Goal: Obtain resource: Download file/media

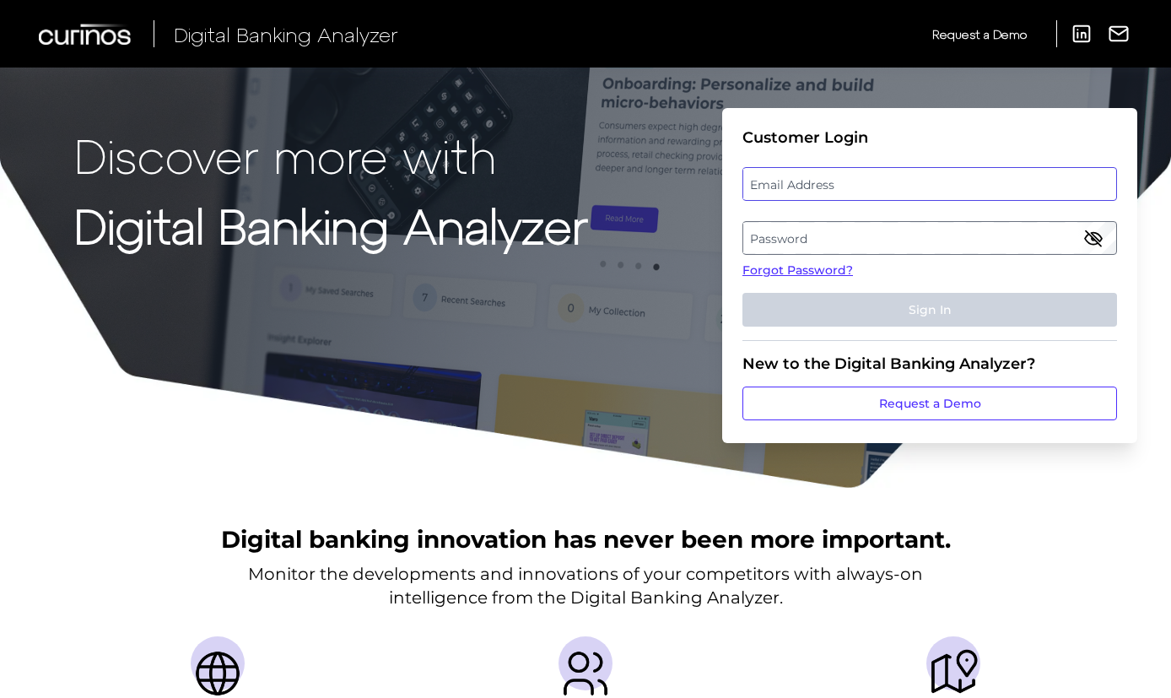
type input "[EMAIL_ADDRESS][DOMAIN_NAME]"
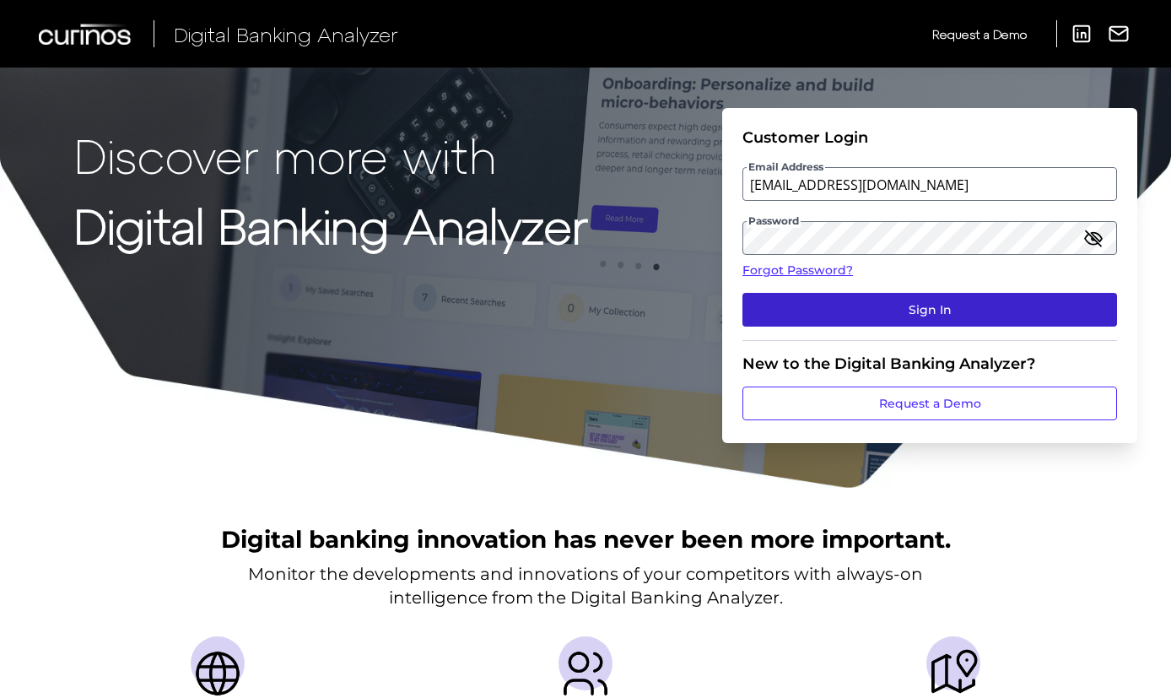
click at [874, 307] on button "Sign In" at bounding box center [929, 310] width 374 height 34
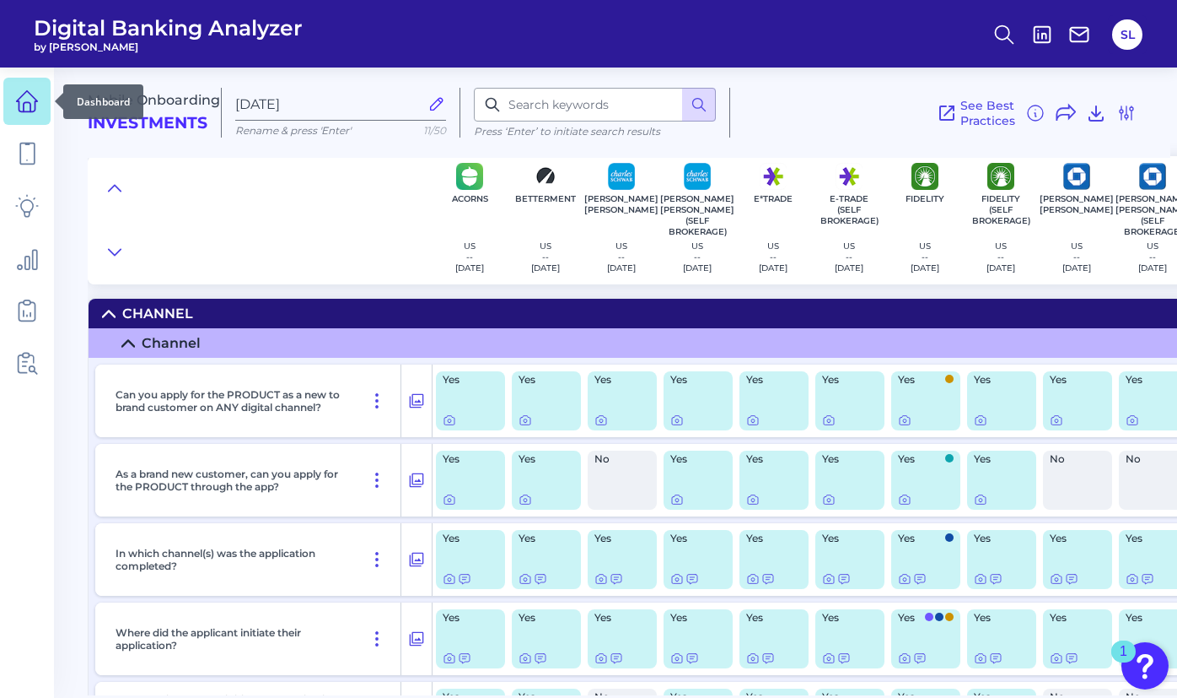
click at [21, 114] on link at bounding box center [26, 101] width 47 height 47
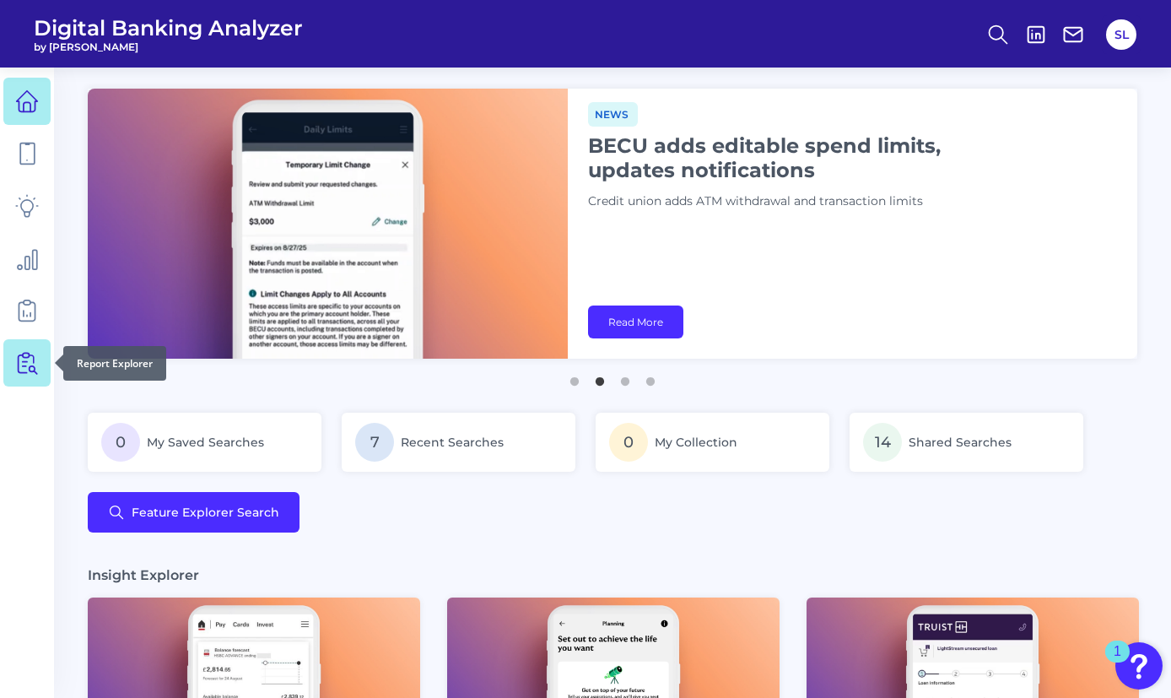
click at [34, 364] on icon at bounding box center [27, 363] width 24 height 24
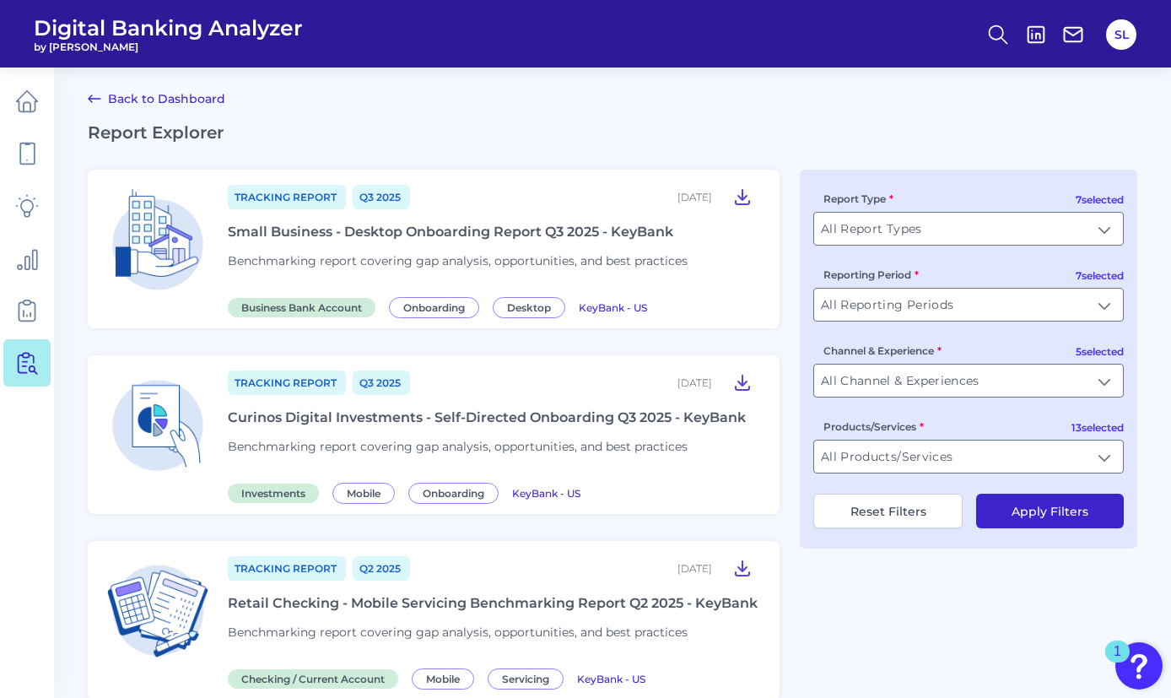
click at [513, 399] on div "Tracking Report Q3 [DATE], 2025 Curinos Digital Investments - Self-Directed Onb…" at bounding box center [493, 435] width 531 height 132
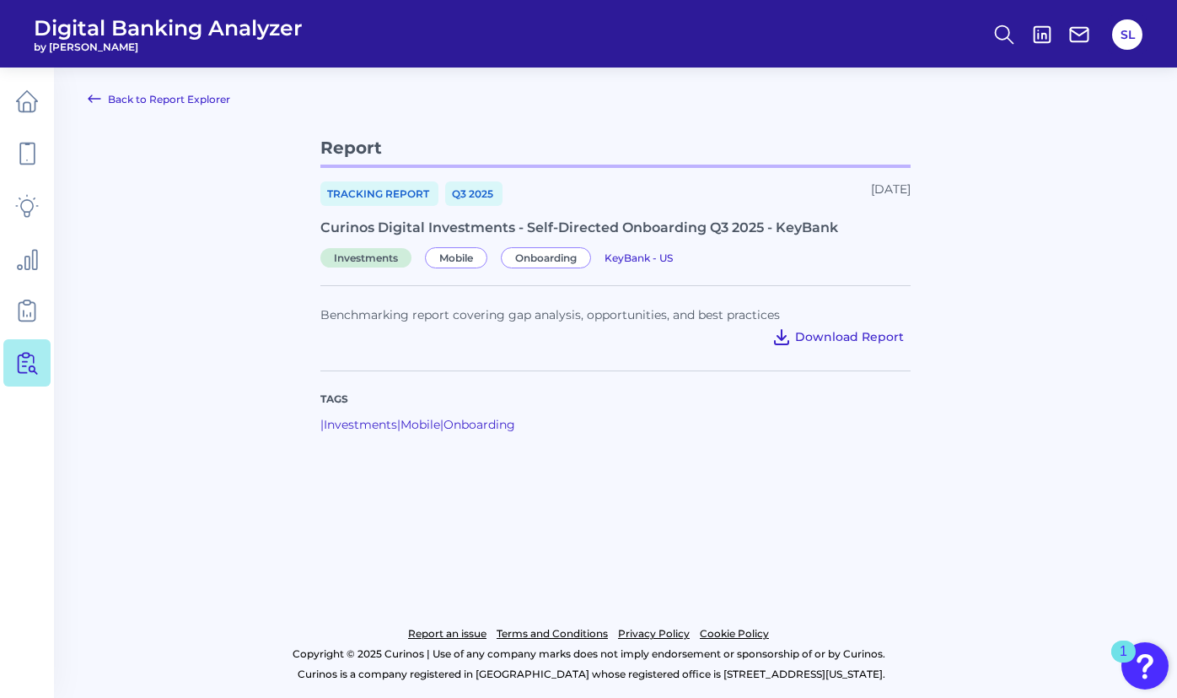
click at [843, 339] on span "Download Report" at bounding box center [849, 336] width 109 height 15
click at [822, 335] on span "Download Report" at bounding box center [849, 336] width 109 height 15
click at [840, 340] on span "Download Report" at bounding box center [849, 336] width 109 height 15
click at [842, 416] on div "Tags | Investments | Mobile | Onboarding" at bounding box center [616, 411] width 590 height 82
click at [840, 341] on span "Download Report" at bounding box center [849, 336] width 109 height 15
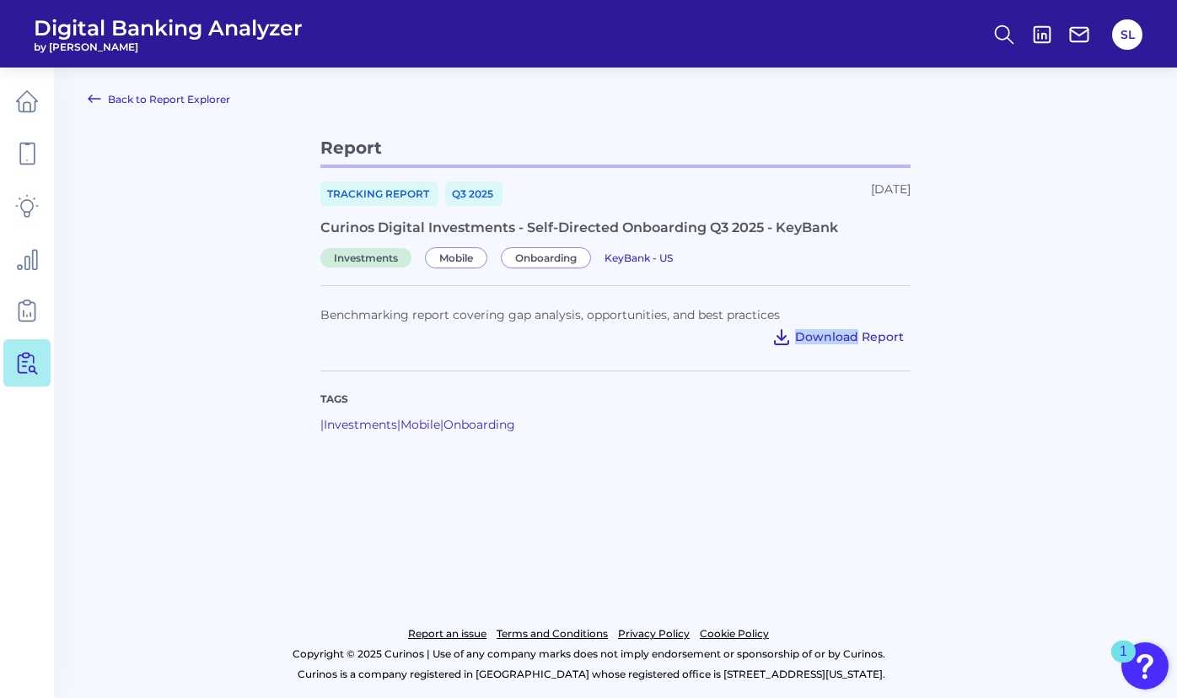
click at [877, 336] on span "Download Report" at bounding box center [849, 336] width 109 height 15
click at [461, 257] on span "Mobile" at bounding box center [456, 257] width 62 height 21
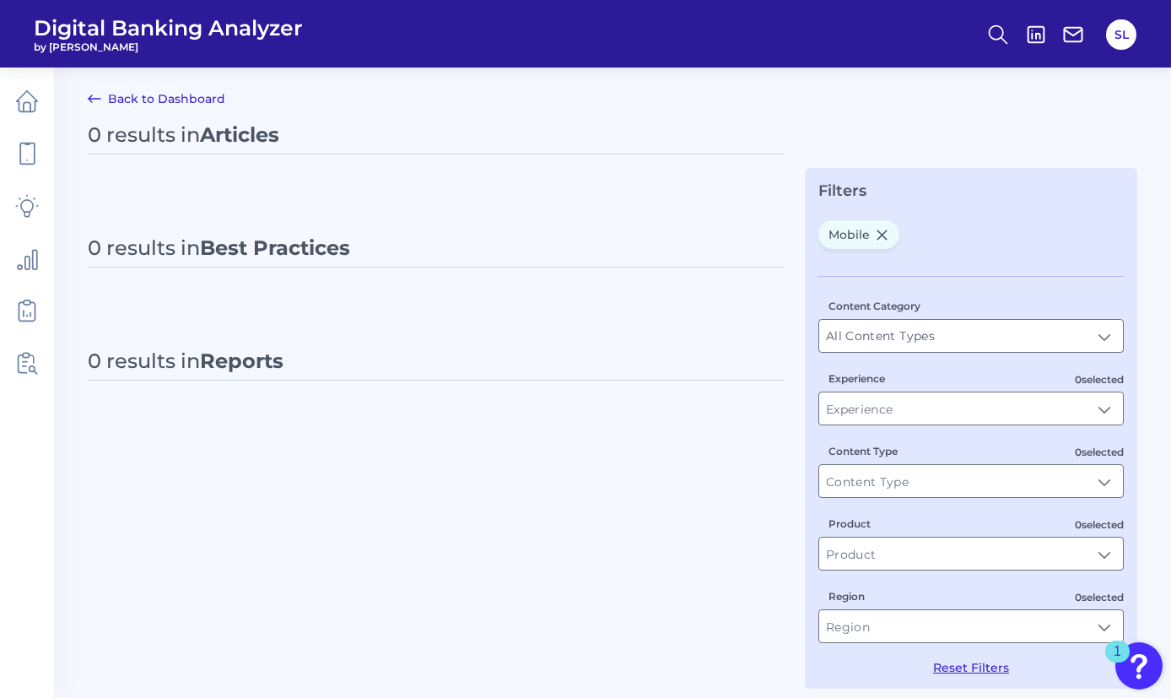
type input "Mobile"
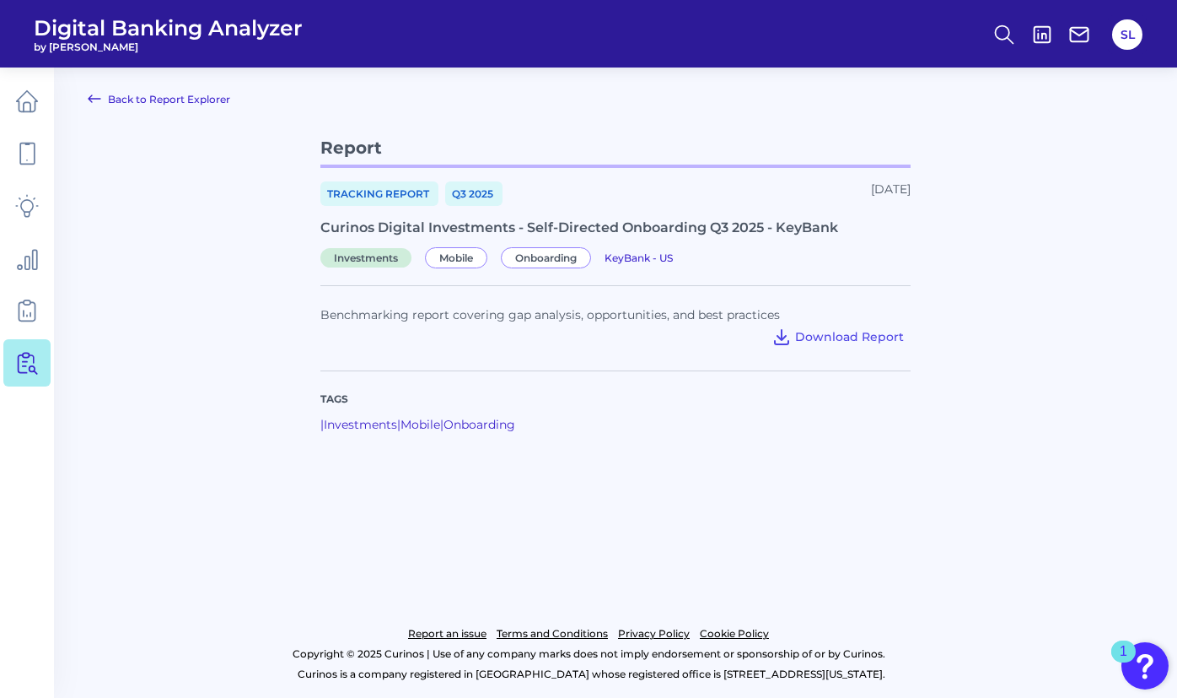
click at [379, 319] on span "Benchmarking report covering gap analysis, opportunities, and best practices" at bounding box center [551, 314] width 460 height 15
click at [789, 337] on icon at bounding box center [782, 336] width 20 height 20
